Goal: Transaction & Acquisition: Purchase product/service

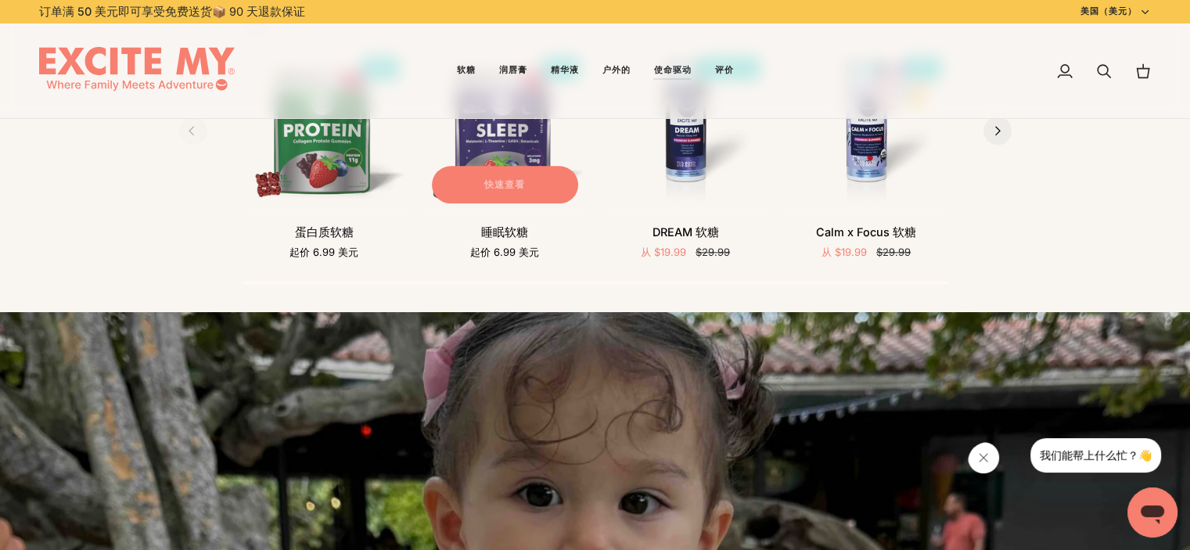
scroll to position [1799, 0]
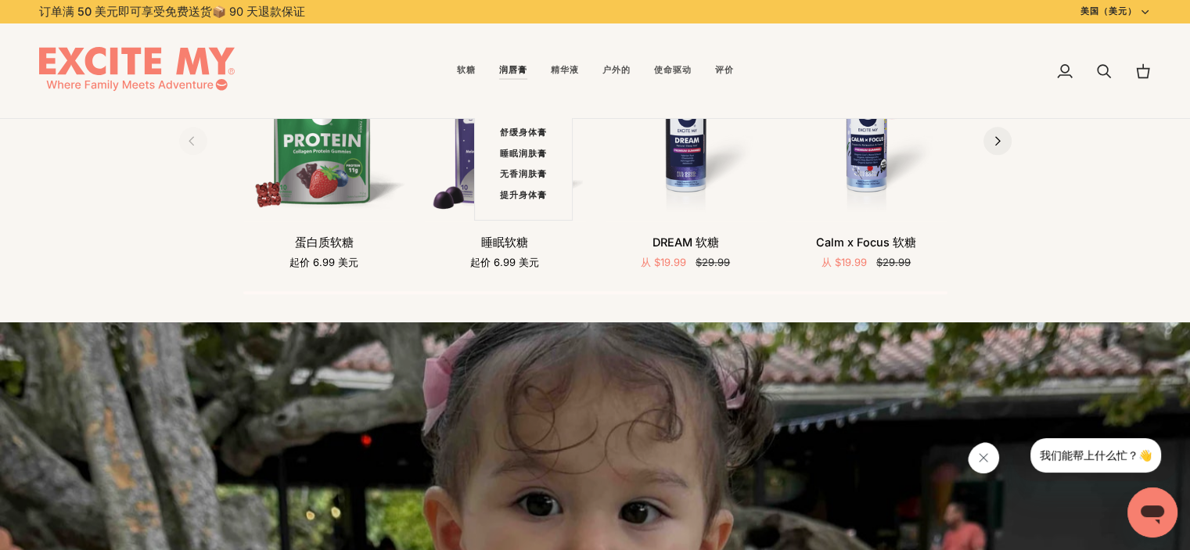
click at [525, 80] on link "润唇膏" at bounding box center [513, 70] width 52 height 95
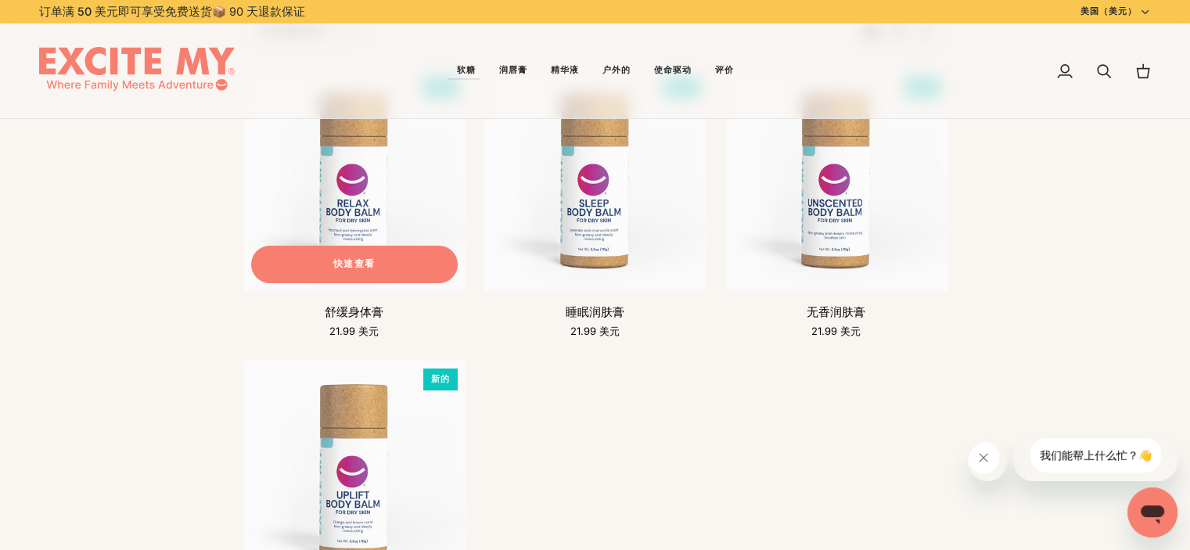
scroll to position [156, 0]
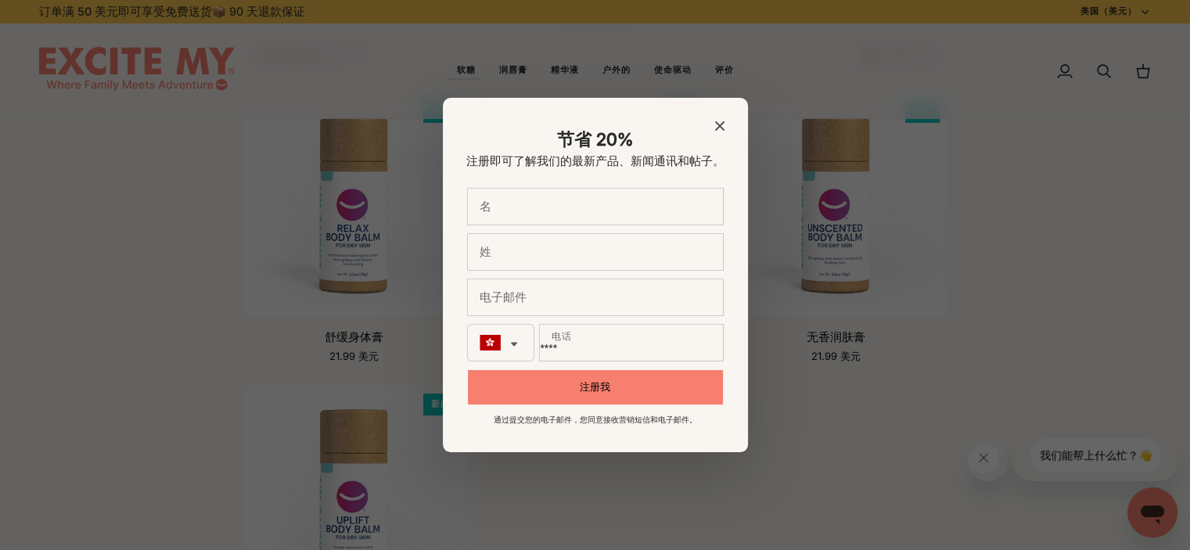
click at [718, 121] on div "节省 20% 注册即可了解我们的最新产品、新闻通讯和帖子。 名 姓 电子邮件 **** 电话 注册我 通过提交您的电子邮件，您同意接收营销短信和电子邮件。" at bounding box center [595, 275] width 305 height 355
click at [715, 122] on icon "关闭模式" at bounding box center [719, 125] width 9 height 9
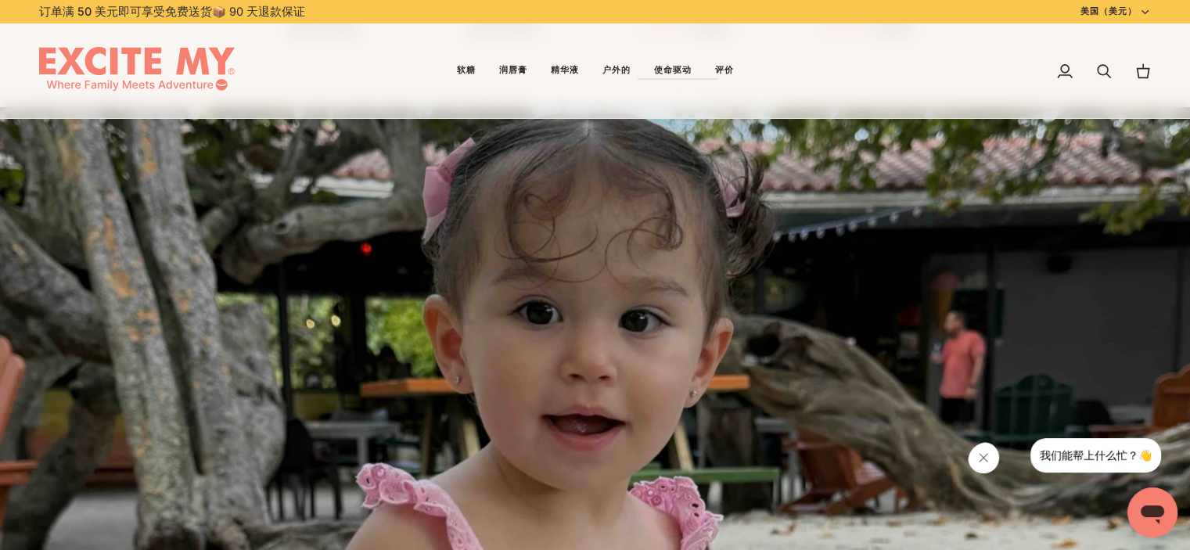
scroll to position [2112, 0]
